Goal: Information Seeking & Learning: Check status

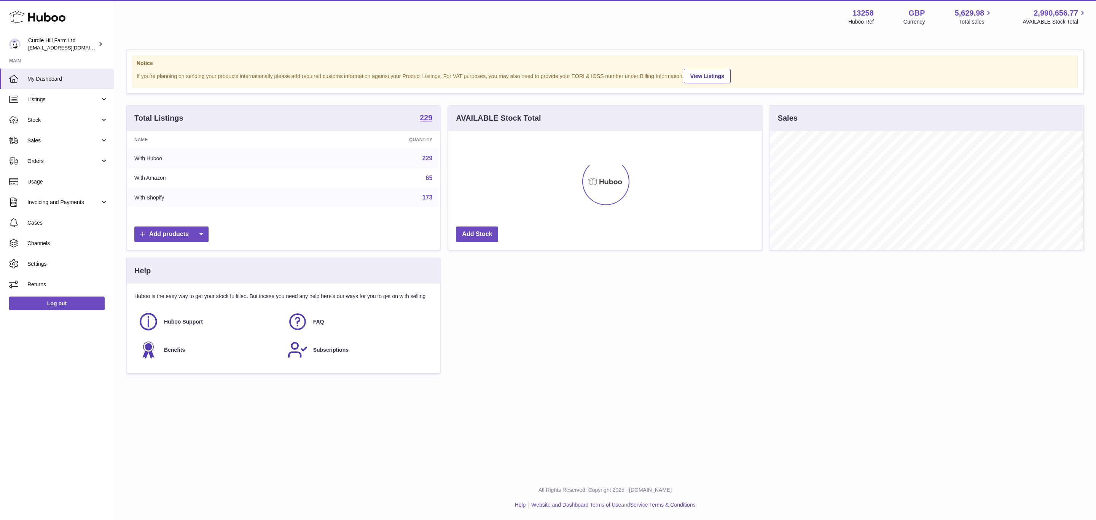
scroll to position [119, 313]
click at [54, 99] on span "Listings" at bounding box center [63, 99] width 73 height 7
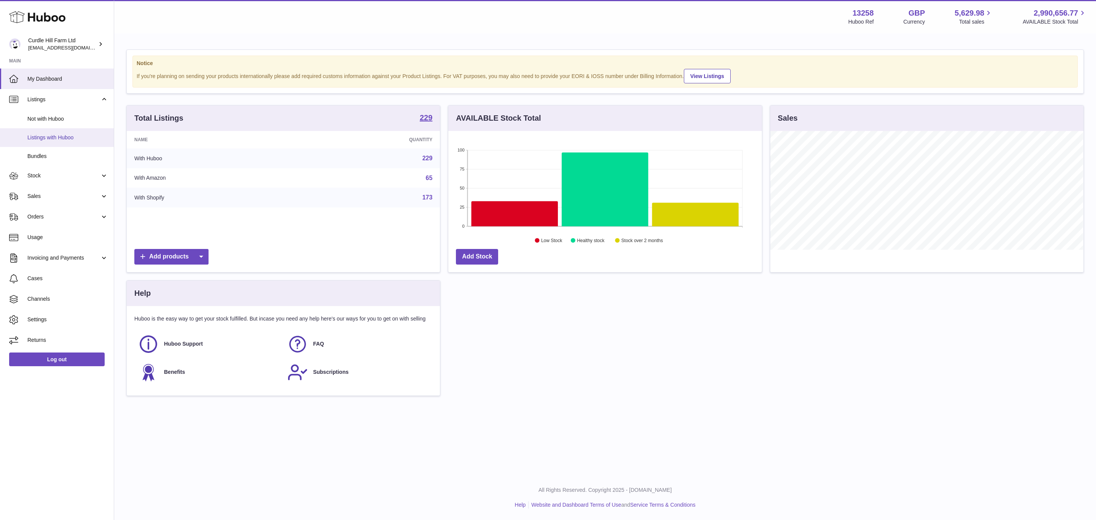
click at [57, 141] on span "Listings with Huboo" at bounding box center [67, 137] width 81 height 7
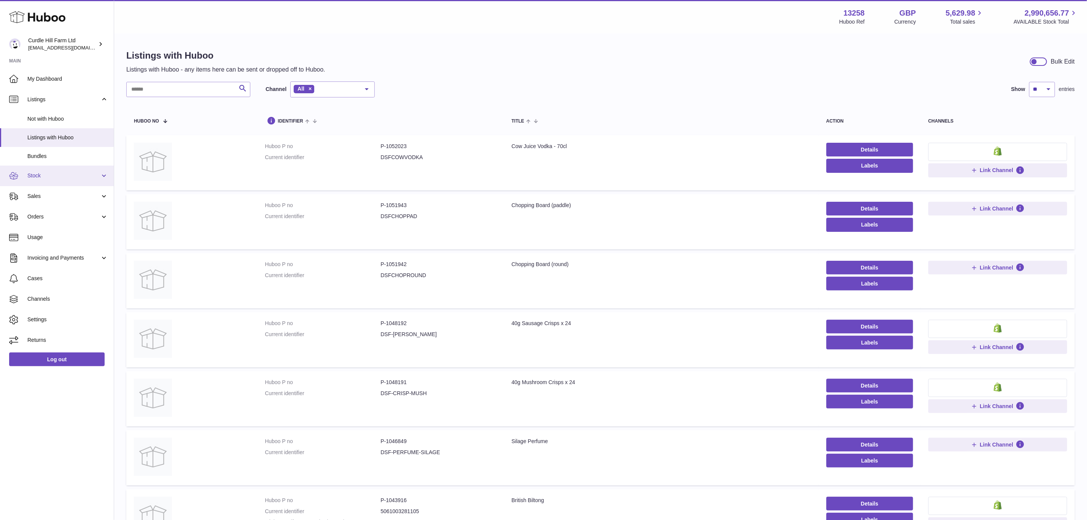
click at [29, 174] on span "Stock" at bounding box center [63, 175] width 73 height 7
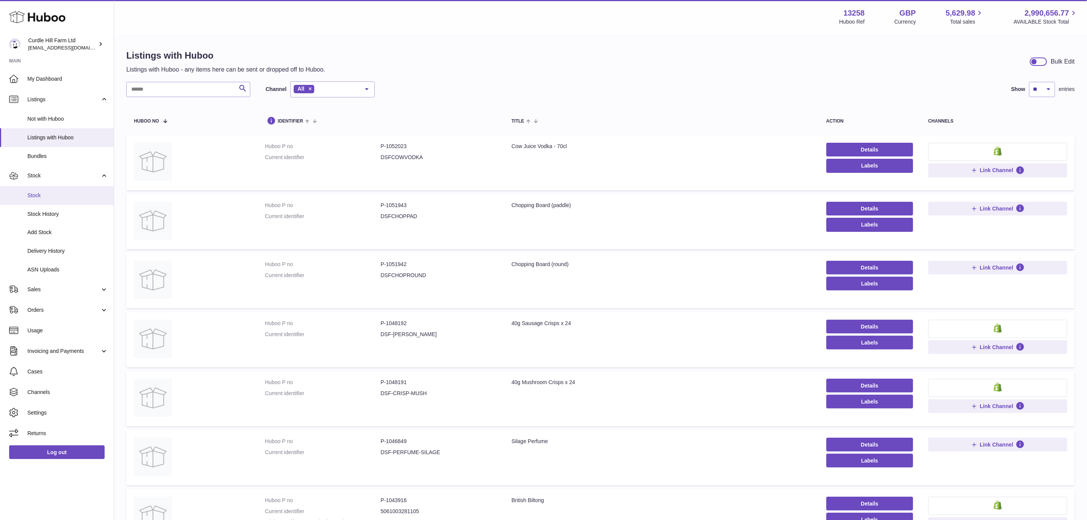
click at [40, 196] on span "Stock" at bounding box center [67, 195] width 81 height 7
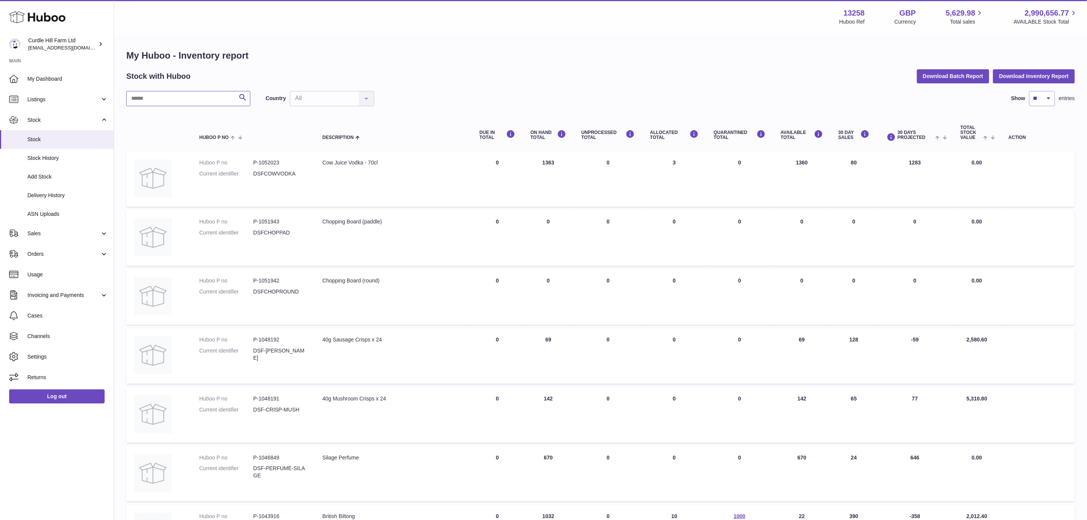
click at [160, 95] on input "text" at bounding box center [188, 98] width 124 height 15
paste input "*******"
type input "*******"
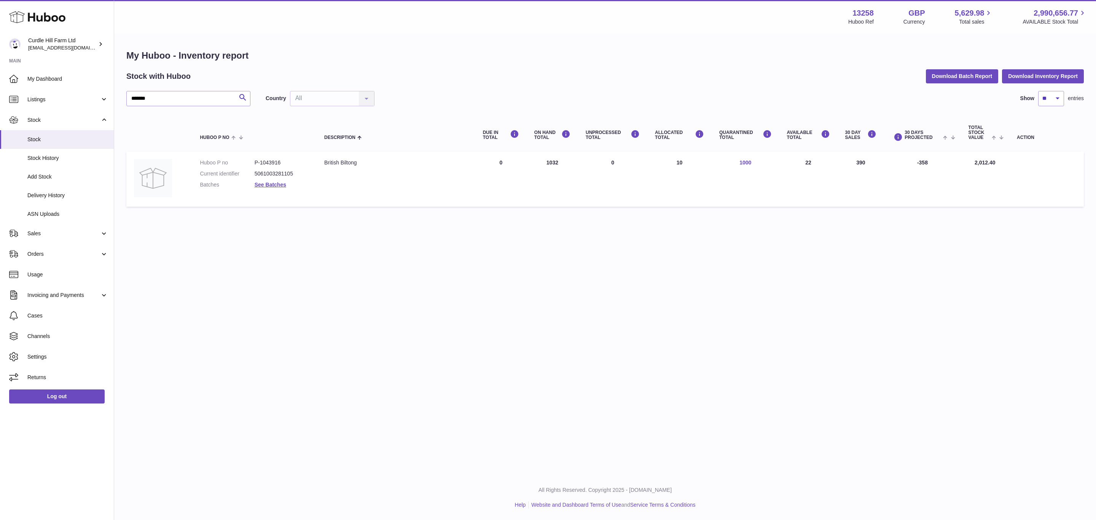
click at [751, 164] on link "1000" at bounding box center [746, 162] width 12 height 6
click at [800, 257] on div at bounding box center [548, 260] width 1096 height 520
click at [271, 183] on link "See Batches" at bounding box center [271, 185] width 32 height 6
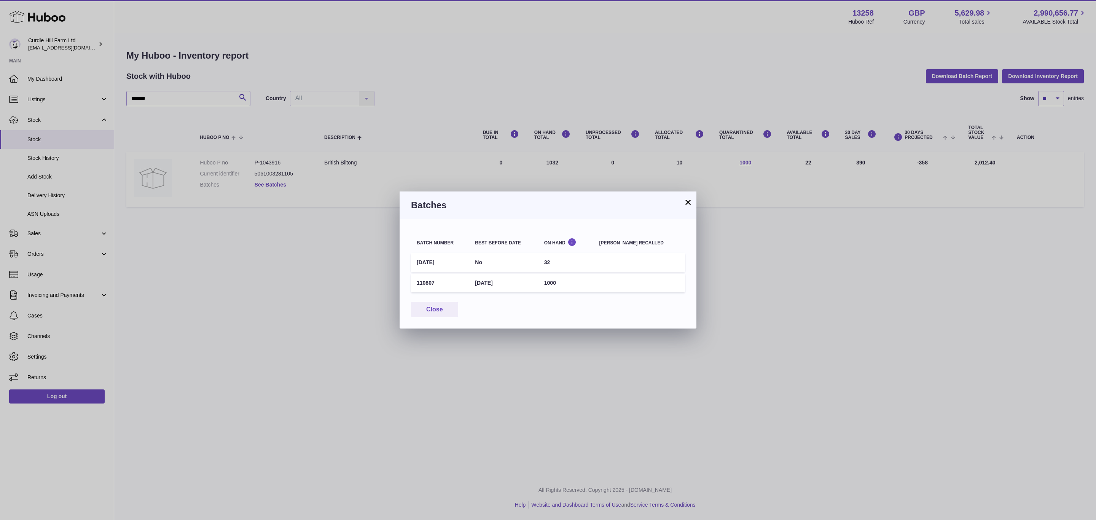
click at [271, 183] on div "× Batches Batch number Best before date On Hand Batch recalled 4/6/25 No 32 110…" at bounding box center [548, 260] width 1096 height 520
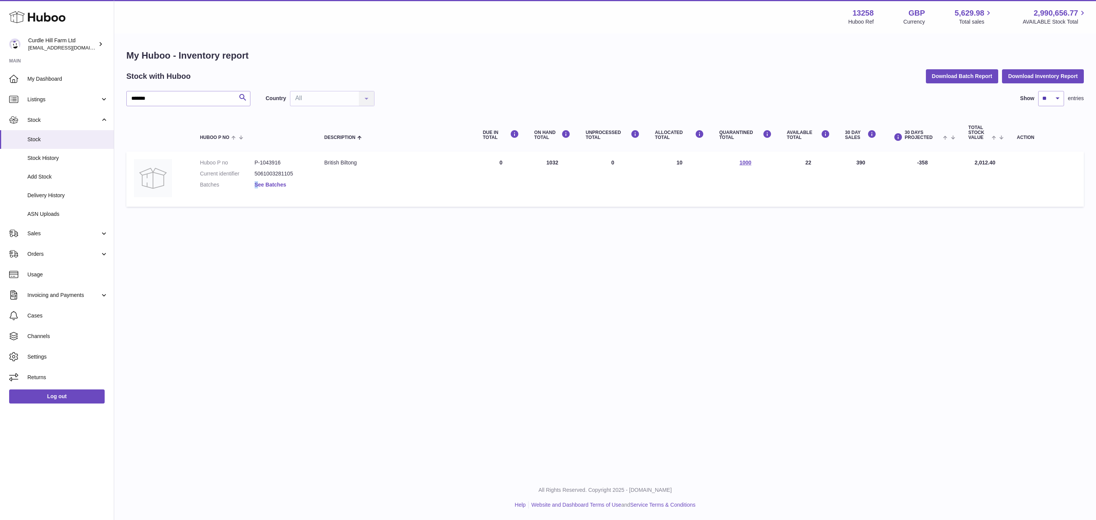
click at [260, 179] on dl "Huboo P no P-1043916 Current identifier 5061003281105 Batches See Batches" at bounding box center [254, 175] width 109 height 33
click at [260, 182] on link "See Batches" at bounding box center [271, 185] width 32 height 6
click at [273, 182] on div at bounding box center [548, 260] width 1096 height 520
drag, startPoint x: 661, startPoint y: 215, endPoint x: 614, endPoint y: 235, distance: 51.0
click at [655, 219] on div "My Huboo - Inventory report Stock with Huboo Download Batch Report Download Inv…" at bounding box center [605, 129] width 982 height 191
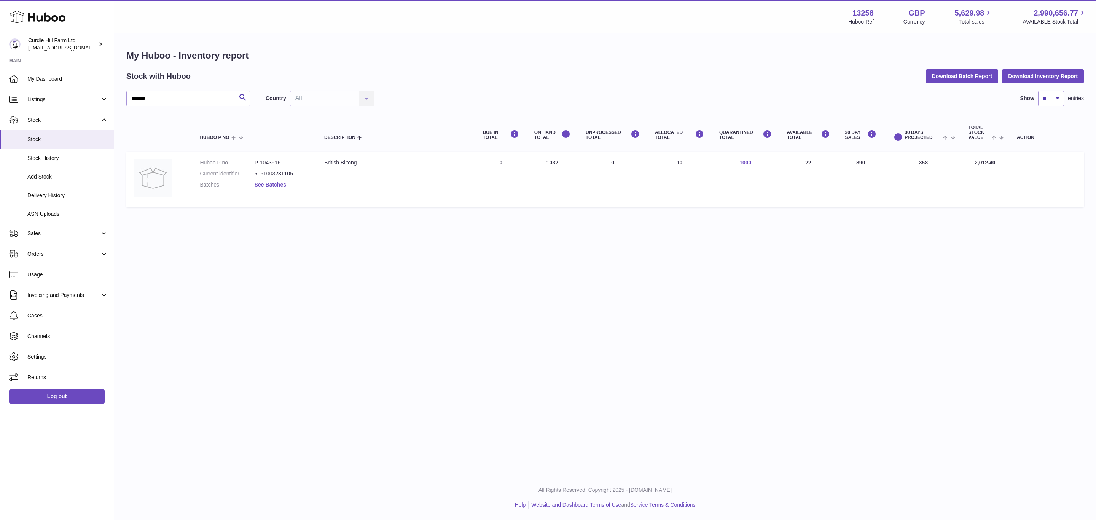
click at [310, 257] on div "Menu Huboo 13258 Huboo Ref GBP Currency 5,629.98 Total sales 2,990,656.77 AVAIL…" at bounding box center [605, 237] width 982 height 475
click at [748, 166] on td "QUARANTINED Total 1000" at bounding box center [746, 178] width 68 height 55
click at [748, 160] on link "1000" at bounding box center [746, 162] width 12 height 6
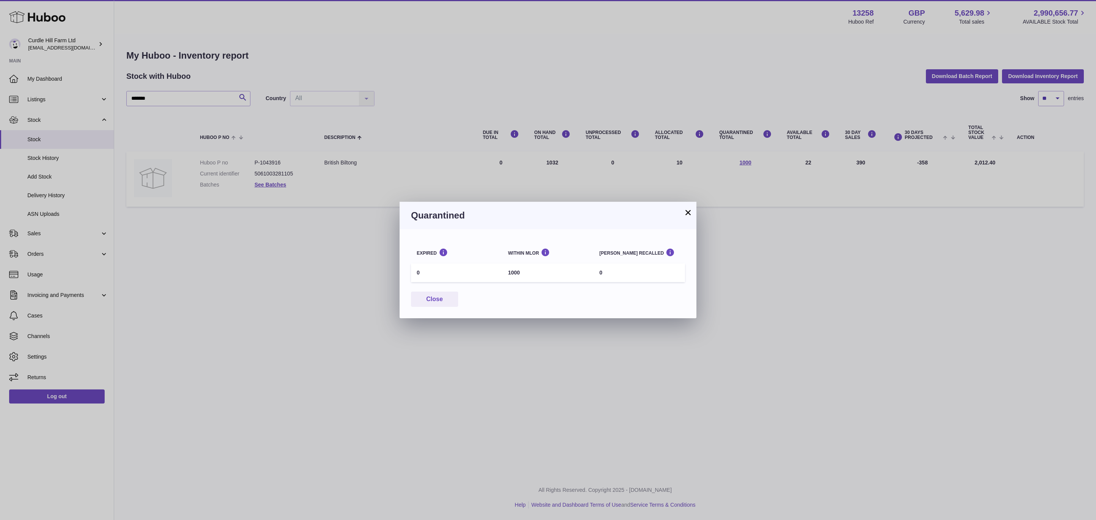
click at [637, 416] on div "× Quarantined Expired Within MLOR Batch recalled 0 1000 0 Close" at bounding box center [548, 260] width 1096 height 520
